Goal: Communication & Community: Ask a question

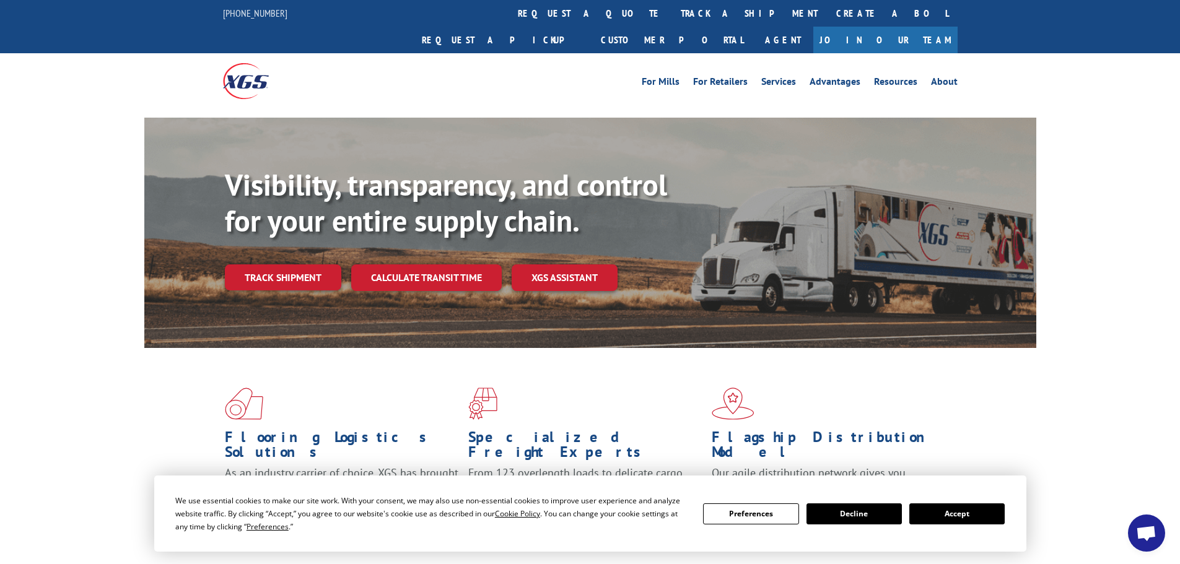
click at [983, 523] on button "Accept" at bounding box center [956, 513] width 95 height 21
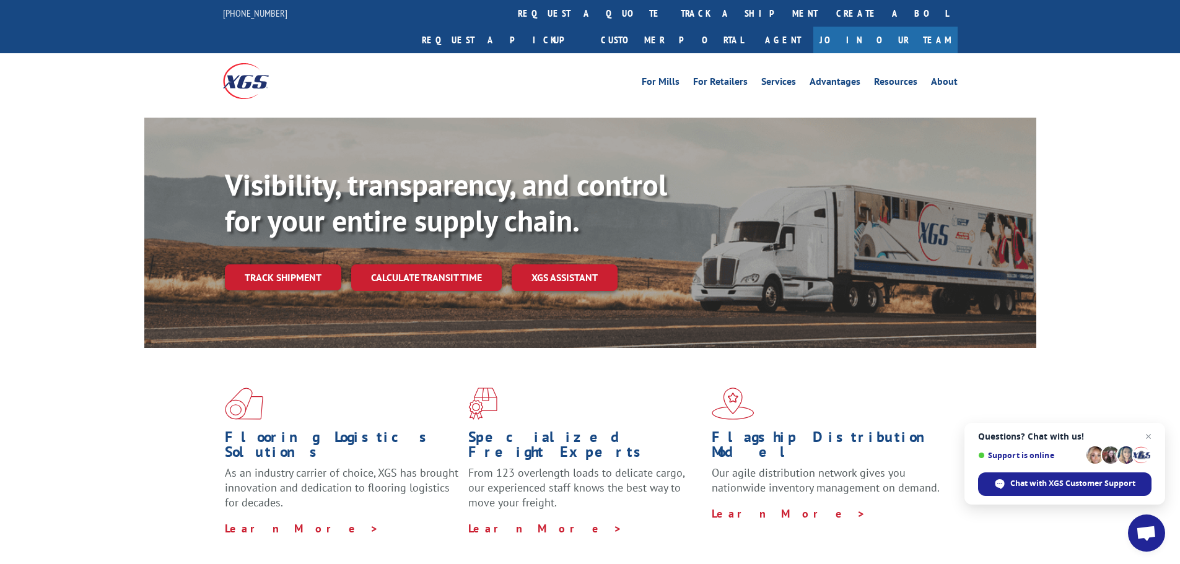
click at [1134, 535] on span "Open chat" at bounding box center [1146, 533] width 37 height 37
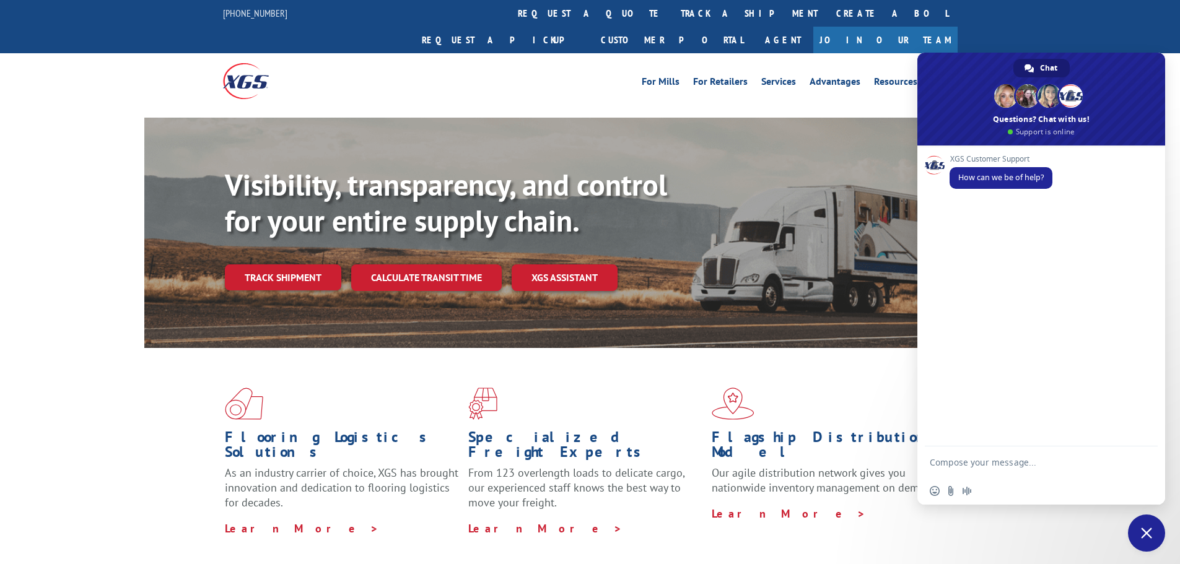
click at [963, 462] on textarea "Compose your message..." at bounding box center [1028, 461] width 198 height 31
drag, startPoint x: 1083, startPoint y: 466, endPoint x: 1017, endPoint y: 466, distance: 65.6
click at [1017, 466] on textarea "I need an update on an order please" at bounding box center [1028, 461] width 198 height 31
type textarea "I need an update on a PO please"
click at [1141, 459] on span "Send" at bounding box center [1143, 462] width 9 height 9
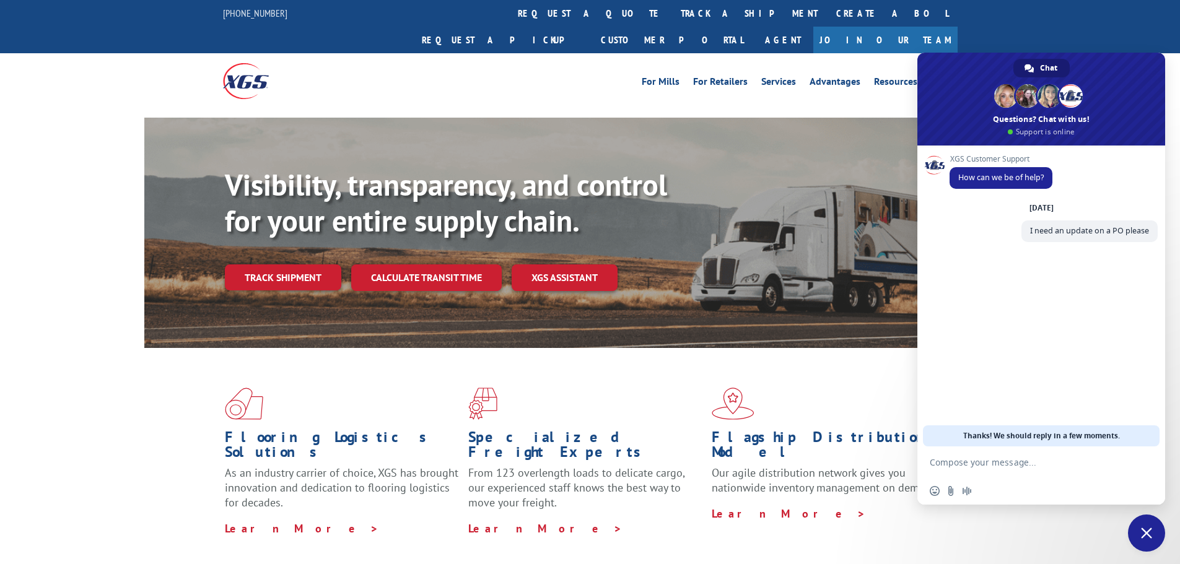
click at [1024, 462] on textarea "Compose your message..." at bounding box center [1028, 461] width 198 height 31
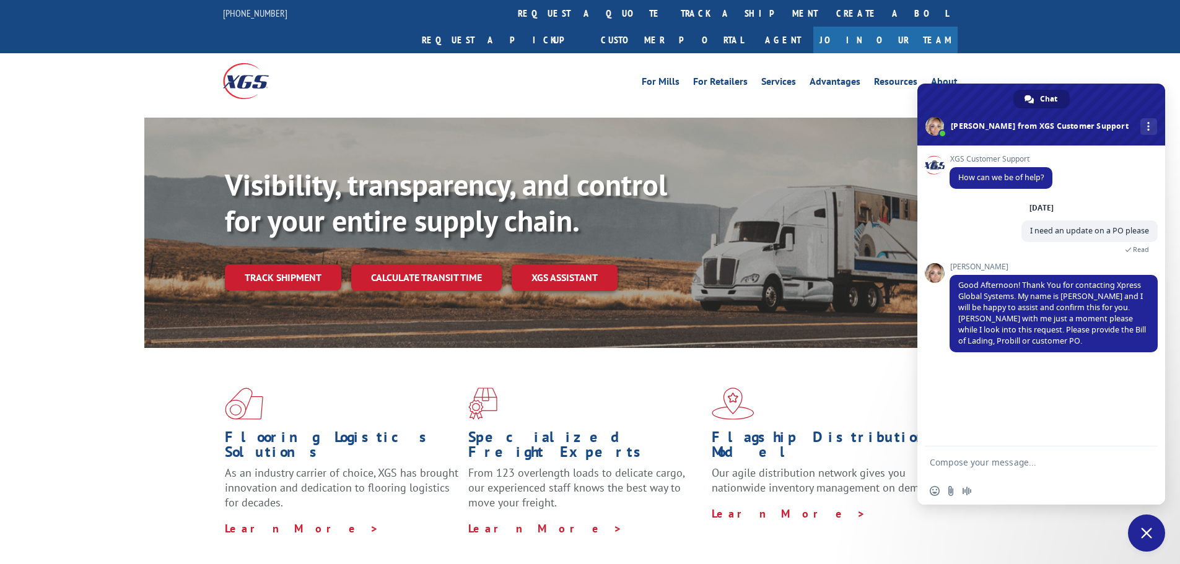
paste textarea "31502265"
type textarea "31502265"
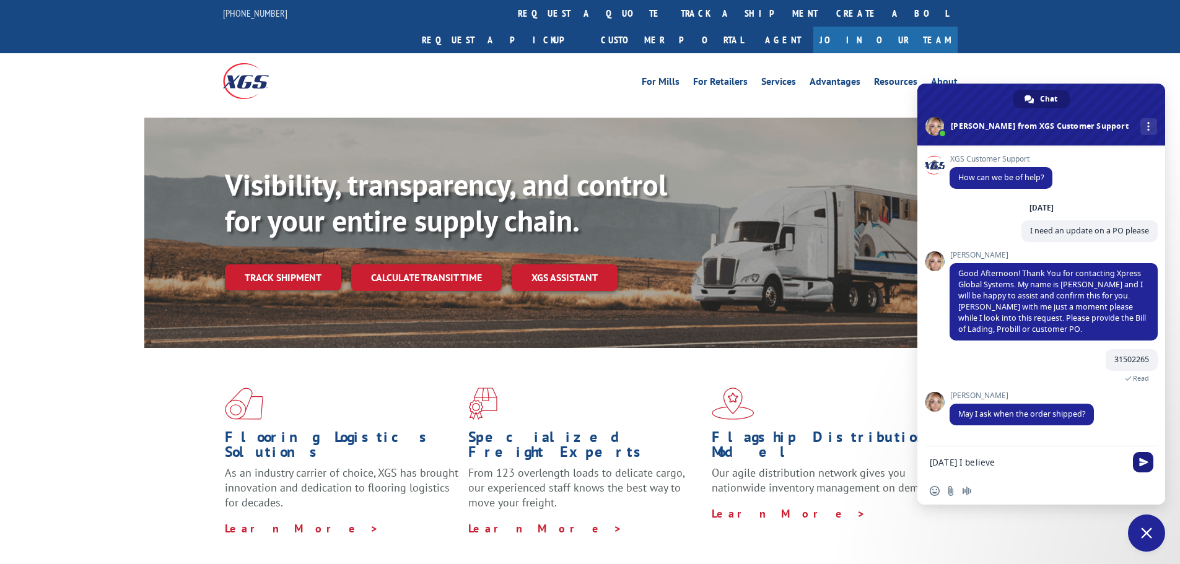
type textarea "[DATE] I believe"
click at [1142, 465] on span "Send" at bounding box center [1143, 462] width 9 height 9
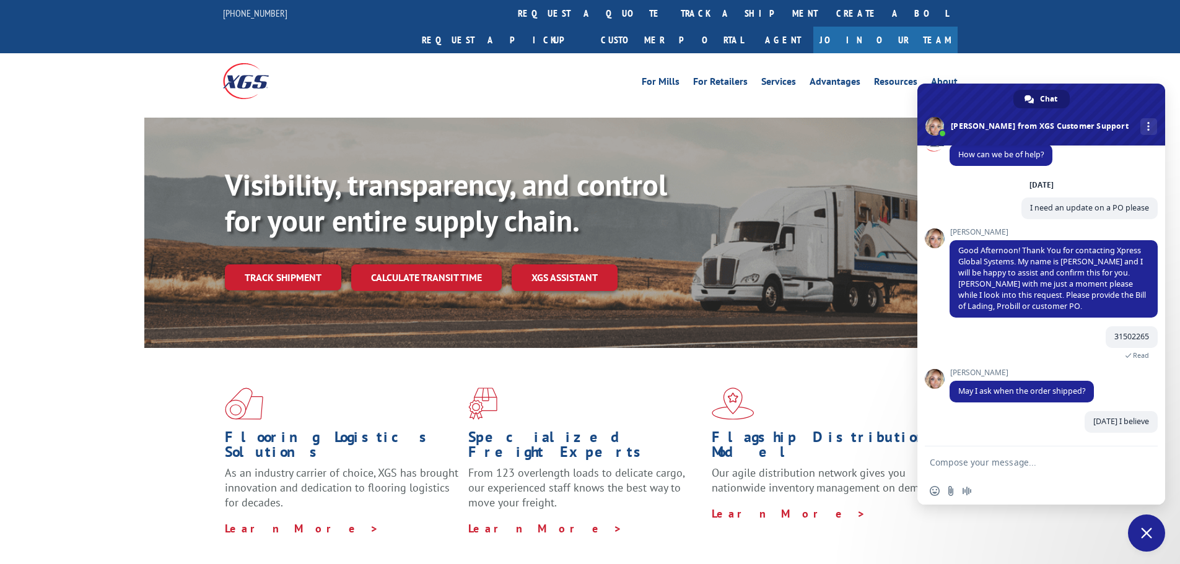
scroll to position [23, 0]
click at [934, 453] on textarea "Compose your message..." at bounding box center [1028, 461] width 198 height 31
type textarea "[DATE] actually"
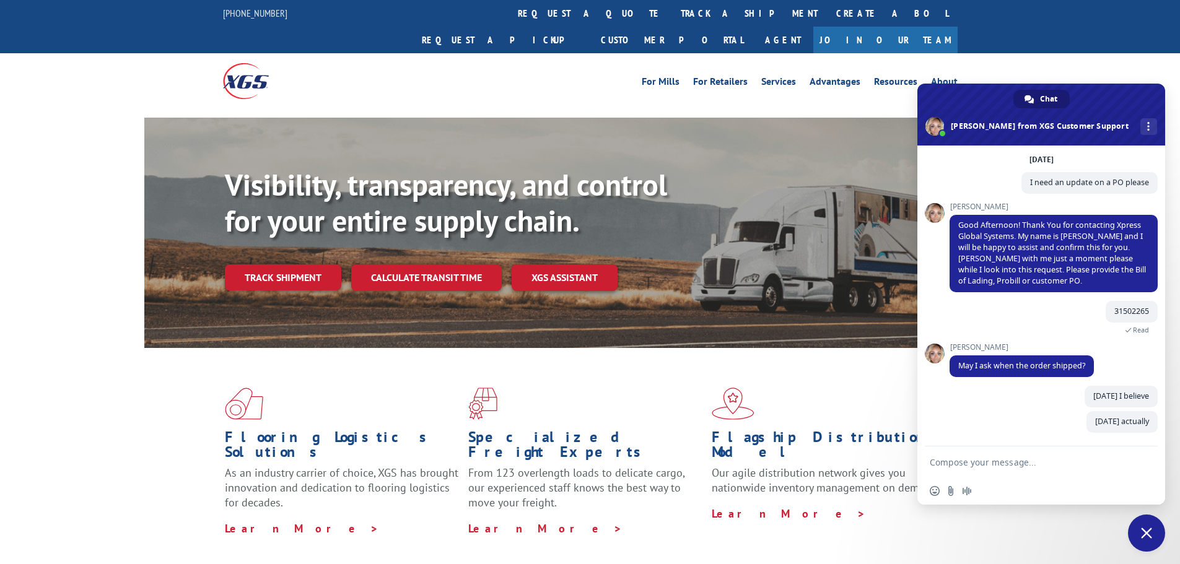
scroll to position [48, 0]
type textarea "J"
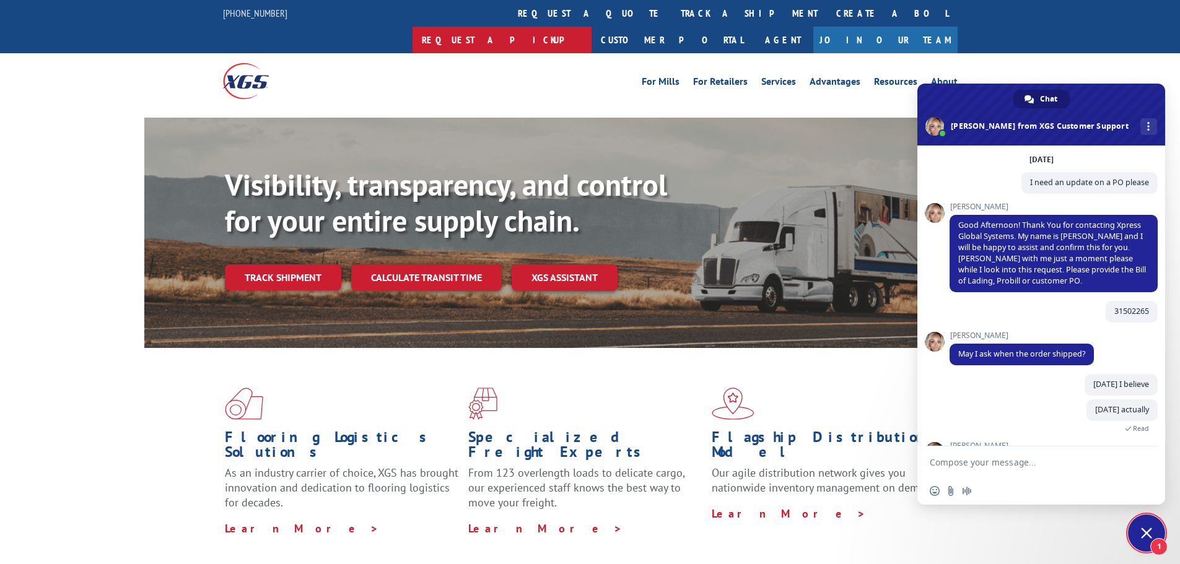
scroll to position [102, 0]
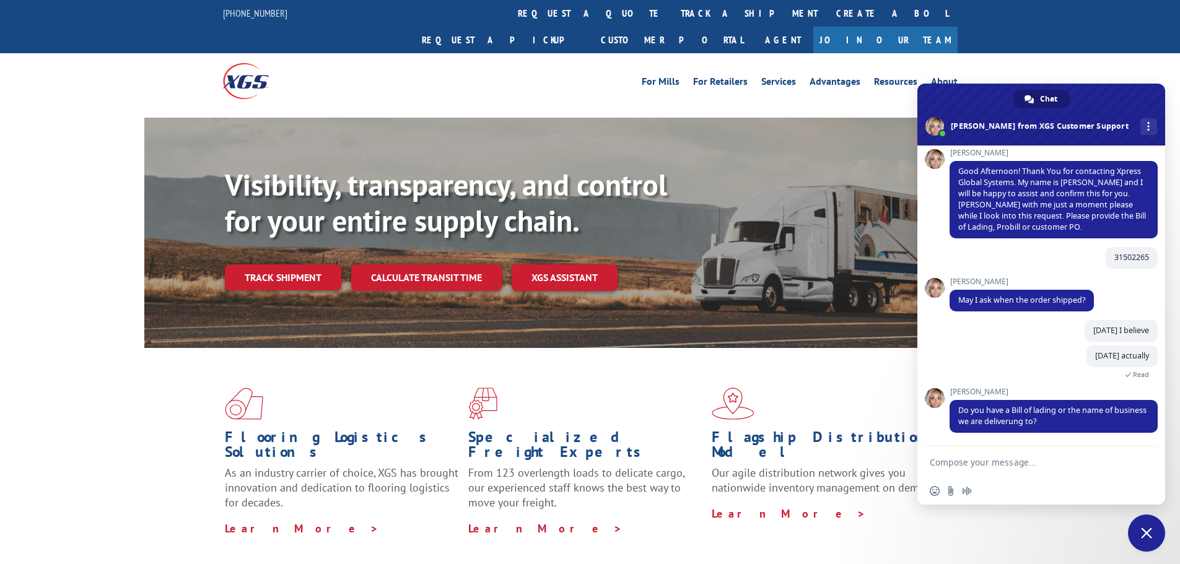
click at [976, 467] on textarea "Compose your message..." at bounding box center [1028, 461] width 198 height 31
type textarea "T"
type textarea "It would be delivered to the customers home but this order was placed by a Home…"
click at [1141, 433] on span "Send" at bounding box center [1143, 440] width 20 height 20
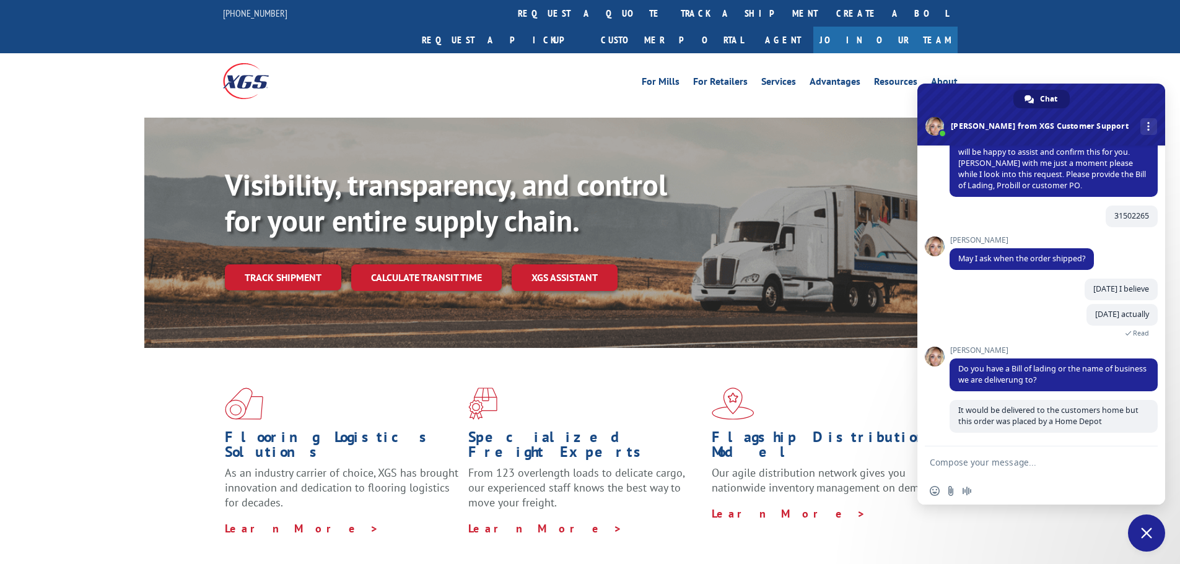
scroll to position [144, 0]
click at [1032, 464] on textarea "Compose your message..." at bounding box center [1028, 461] width 198 height 31
type textarea "I will see if I can find a BOL"
click at [1139, 461] on span "Send" at bounding box center [1143, 462] width 9 height 9
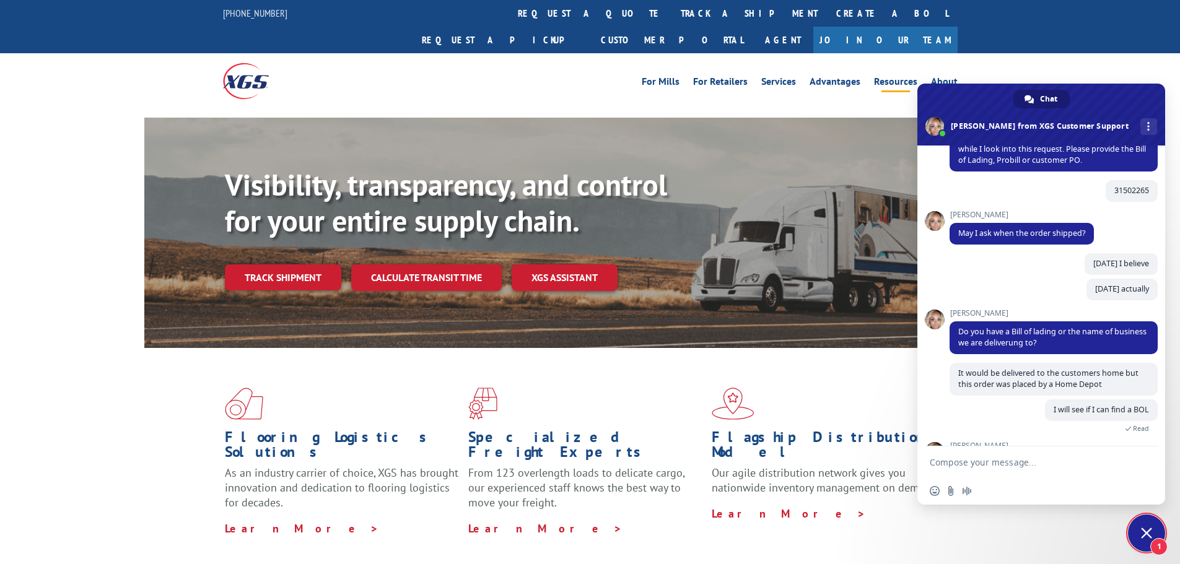
scroll to position [212, 0]
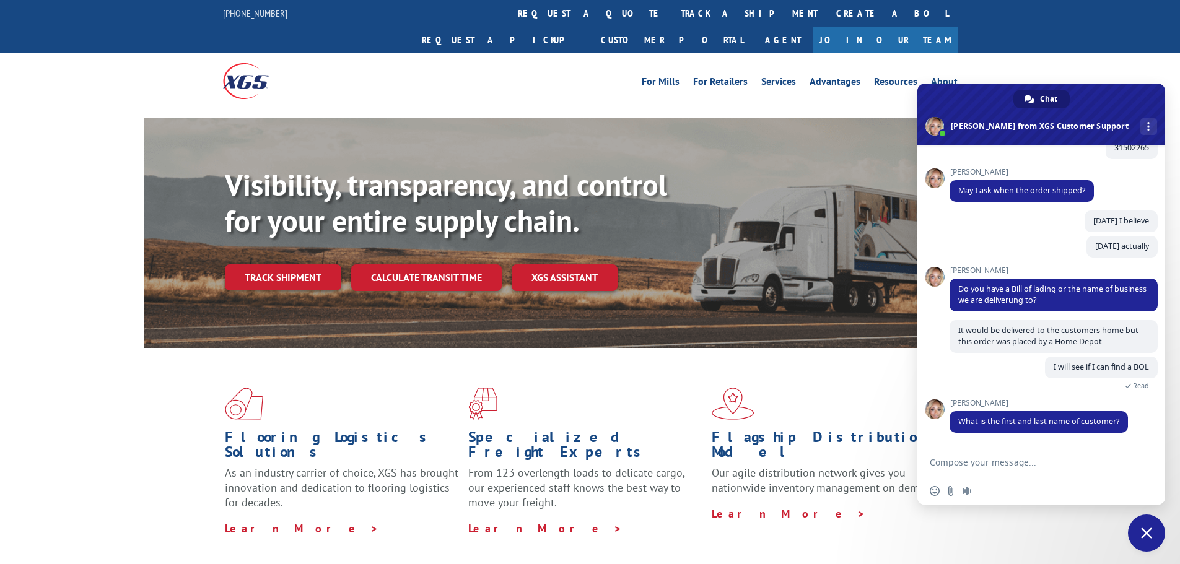
click at [978, 467] on textarea "Compose your message..." at bounding box center [1028, 461] width 198 height 31
paste textarea "BOL #AA04871572"
type textarea "BOL #AA04871572"
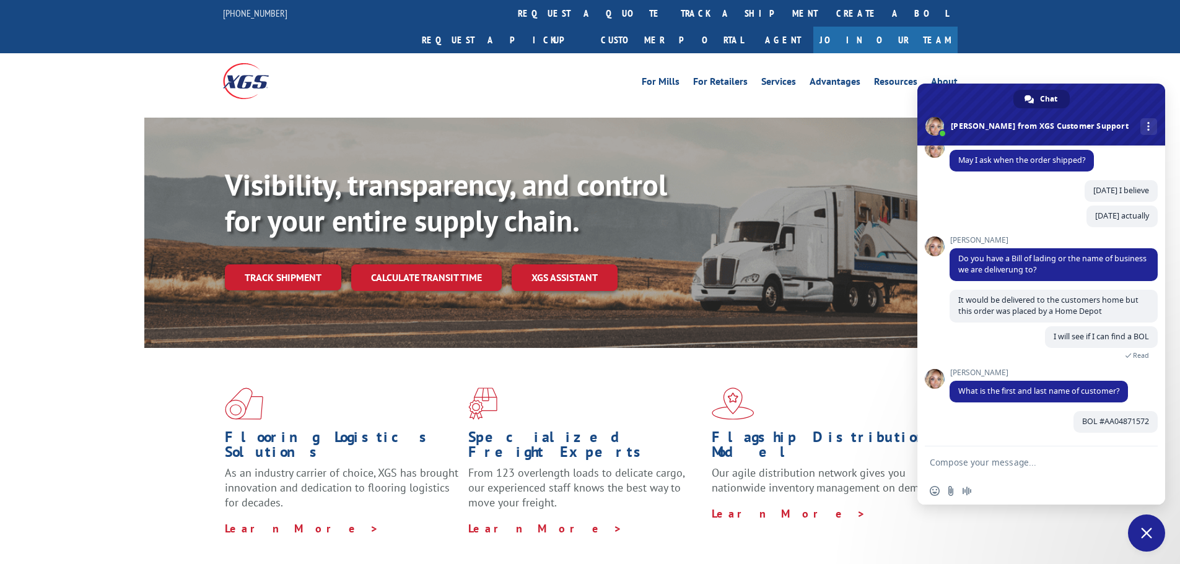
scroll to position [242, 0]
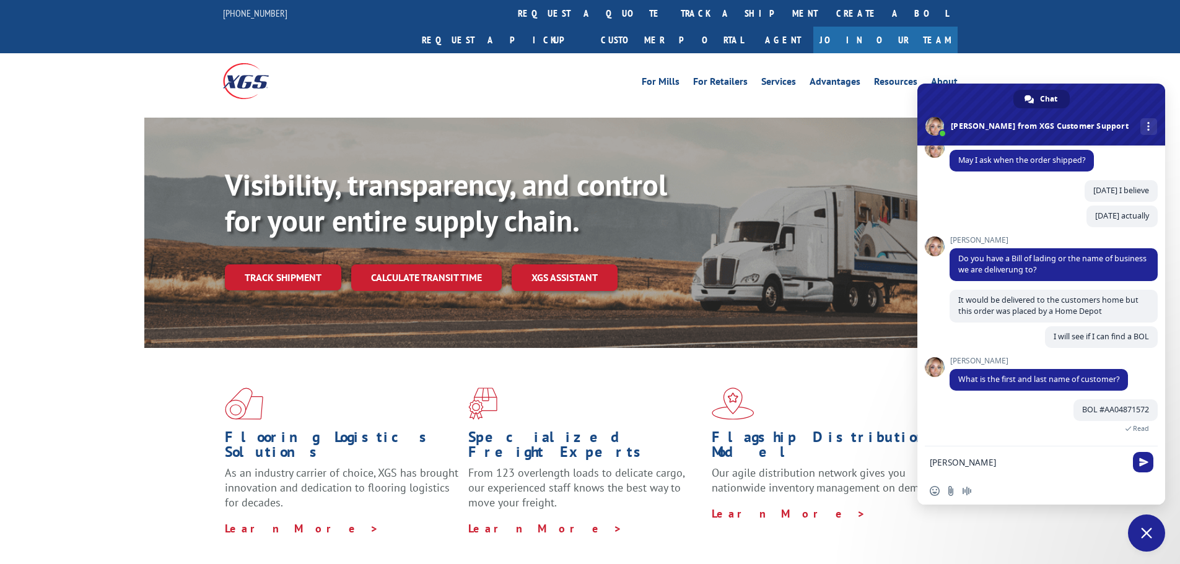
type textarea "[PERSON_NAME]"
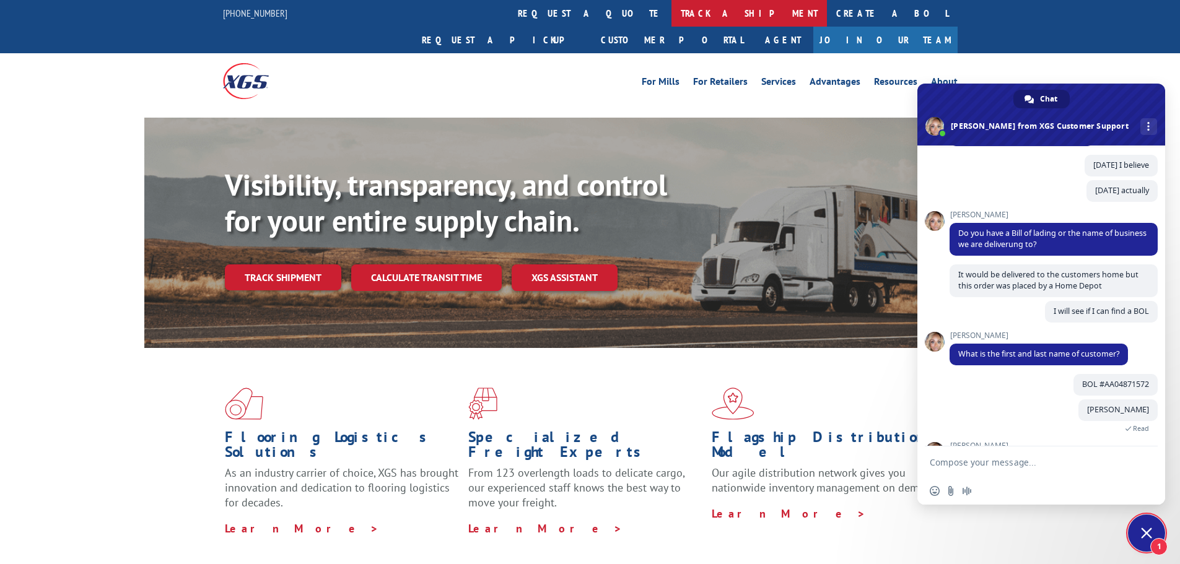
scroll to position [344, 0]
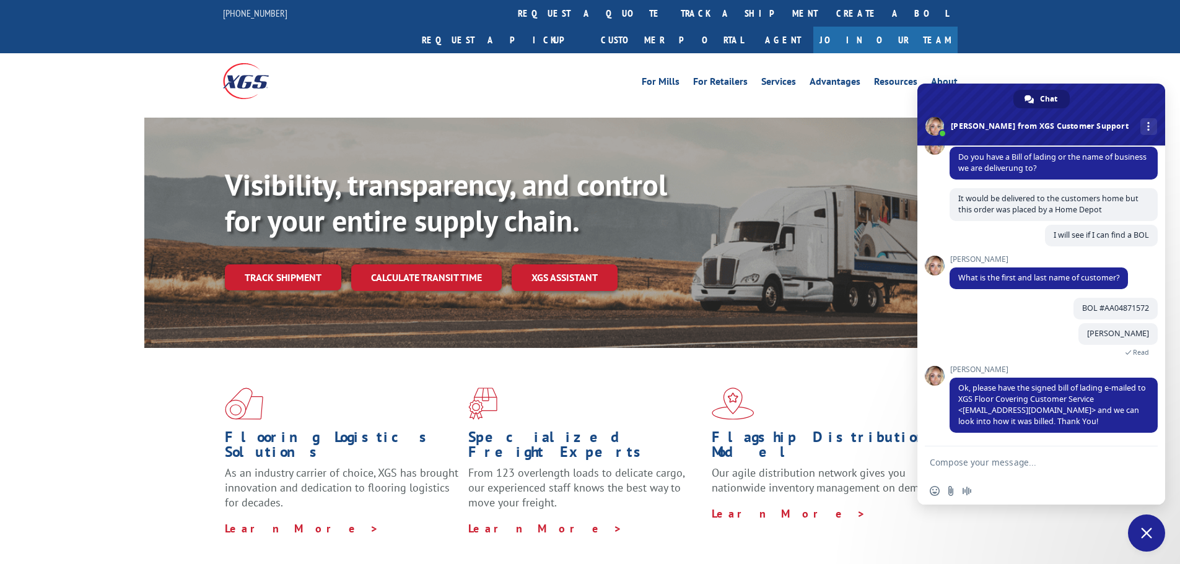
click at [983, 466] on textarea "Compose your message..." at bounding box center [1028, 461] width 198 height 31
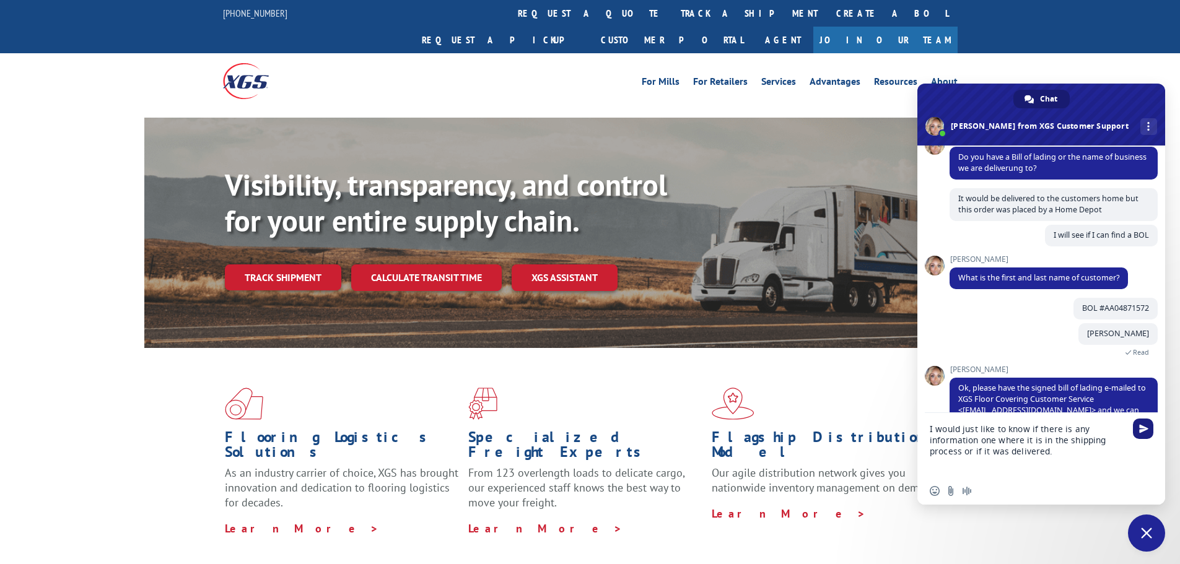
type textarea "I would just like to know if there is any information one where it is in the sh…"
click at [1144, 431] on span "Send" at bounding box center [1143, 428] width 9 height 9
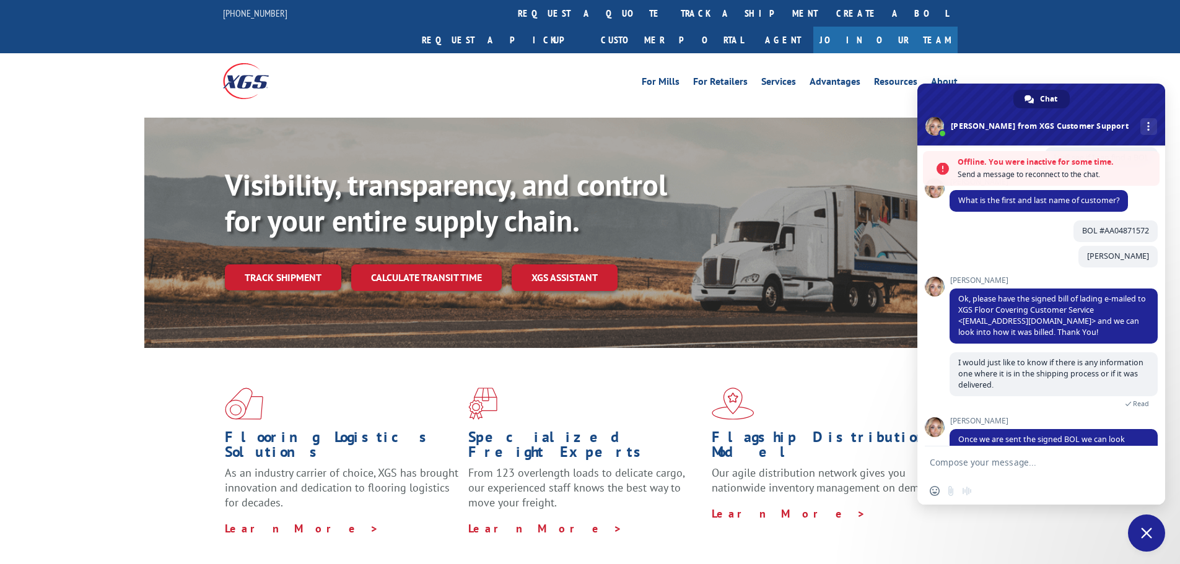
scroll to position [461, 0]
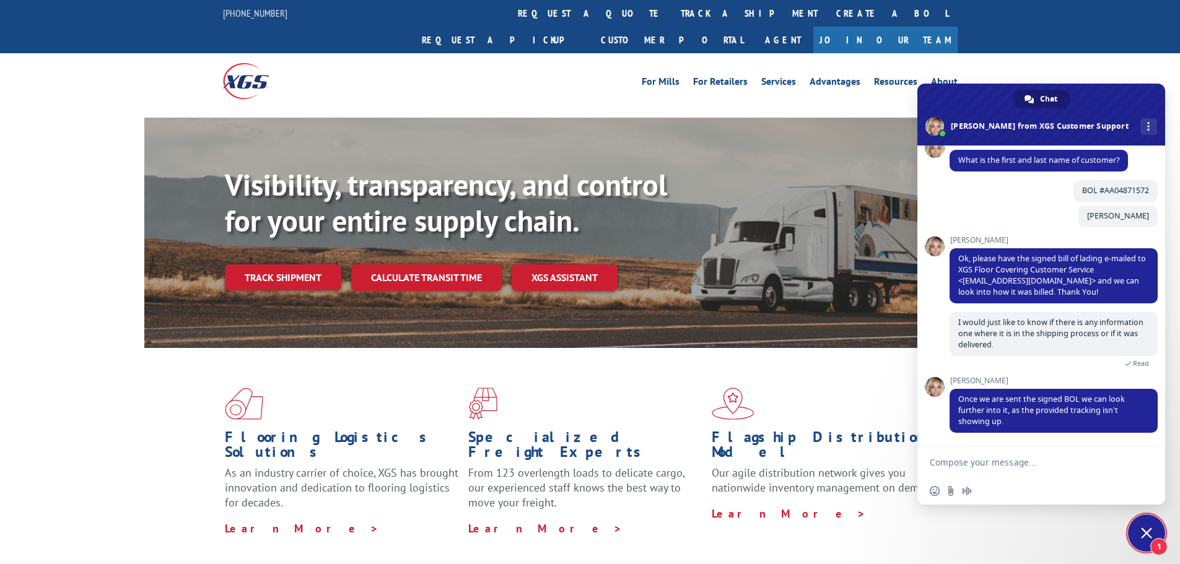
click at [1135, 523] on span "1" at bounding box center [1146, 533] width 37 height 37
